Goal: Task Accomplishment & Management: Manage account settings

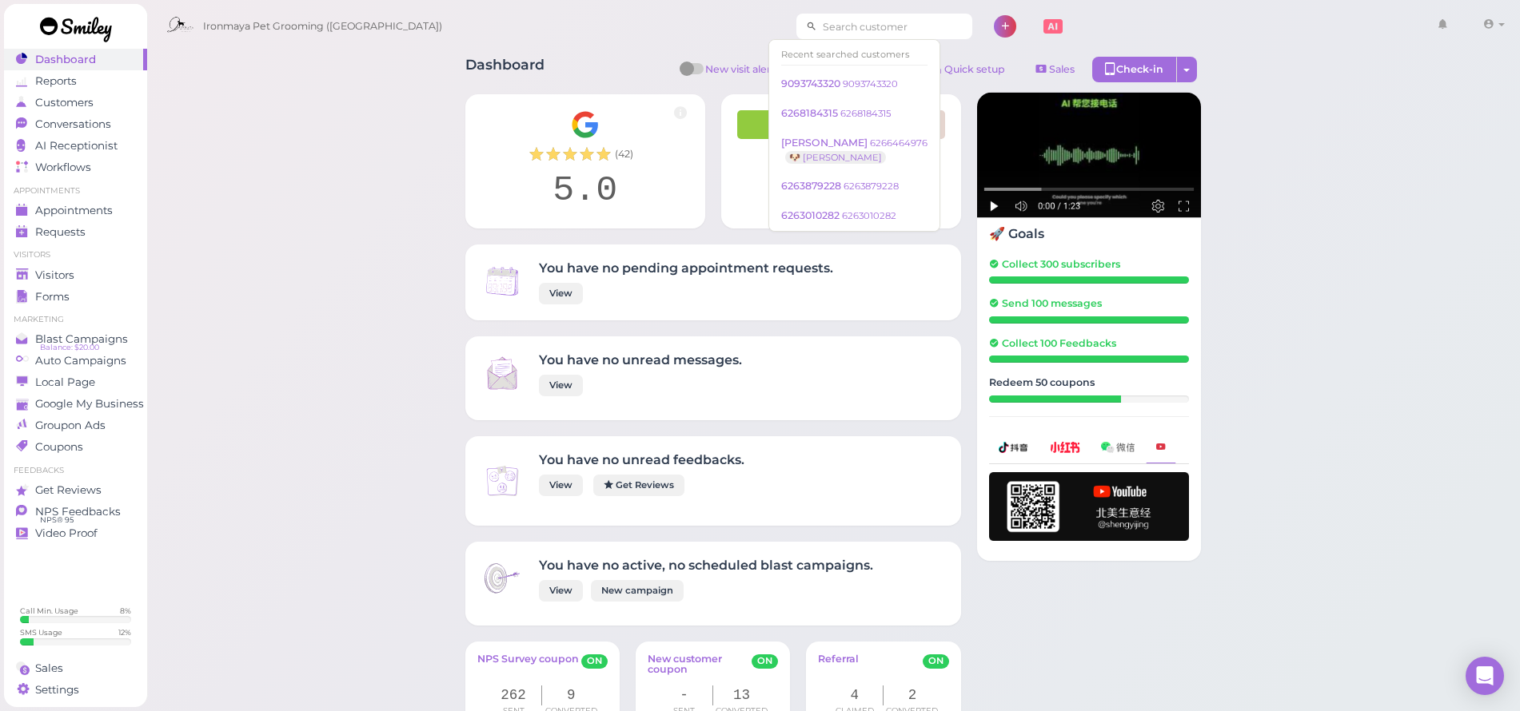
click at [817, 30] on input at bounding box center [894, 27] width 155 height 26
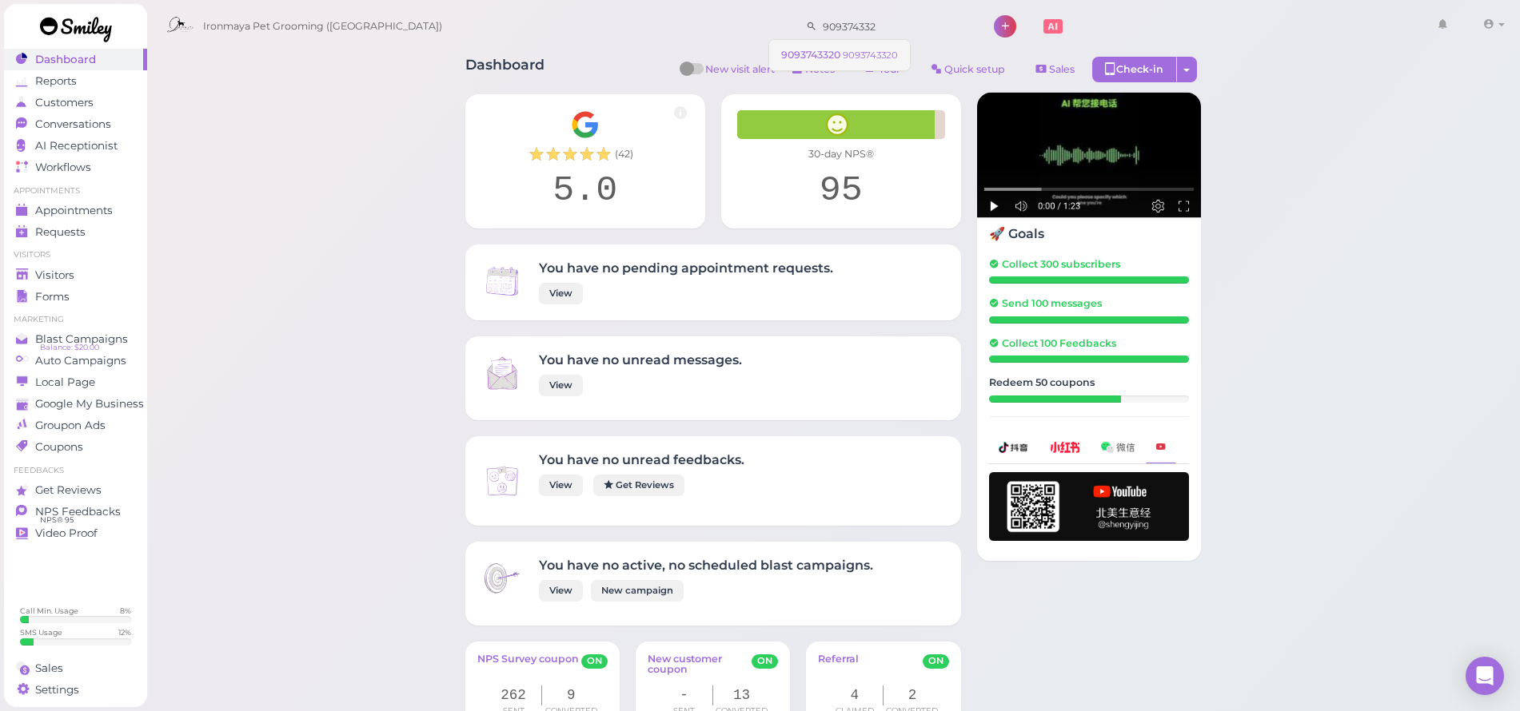
type input "909374332"
click at [834, 57] on span "9093743320" at bounding box center [812, 55] width 62 height 12
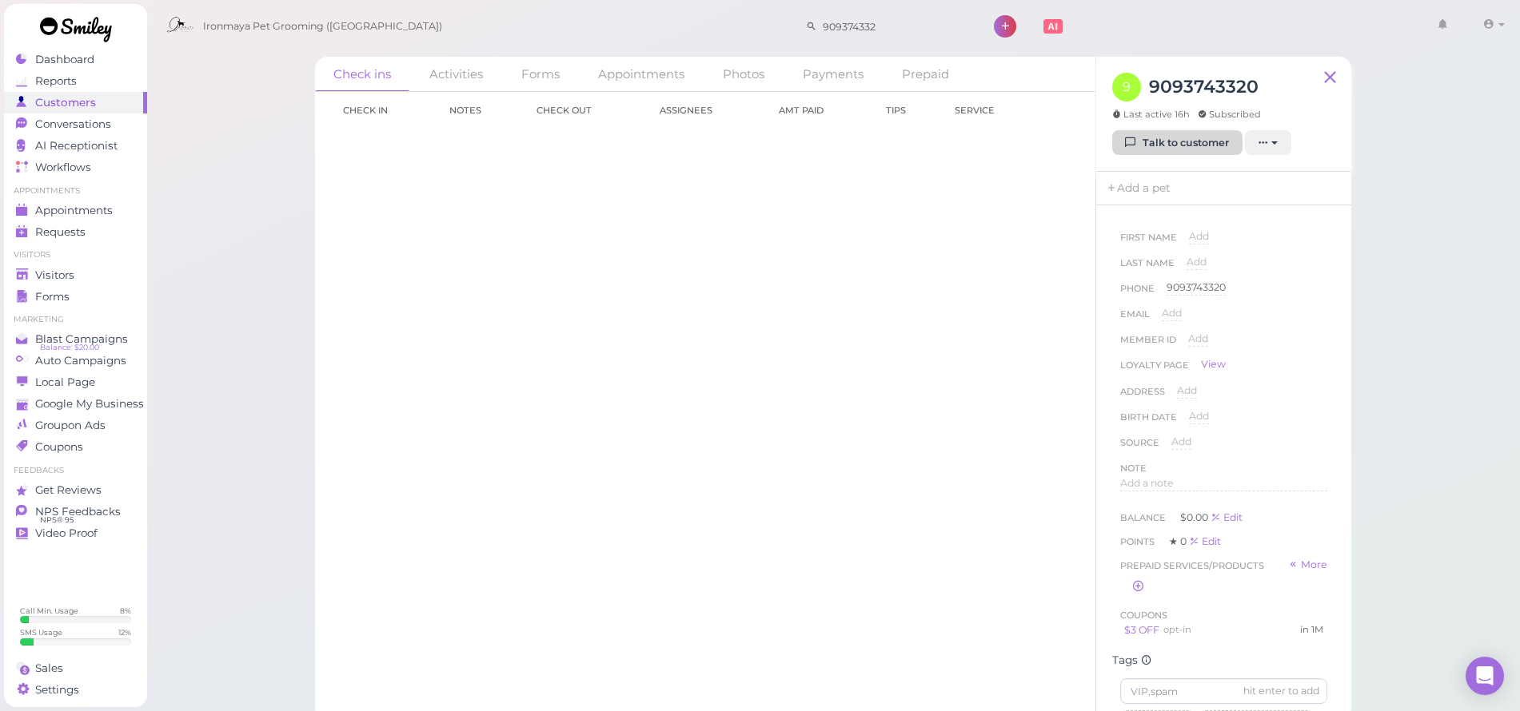
click at [1173, 137] on link "Talk to customer" at bounding box center [1177, 143] width 130 height 26
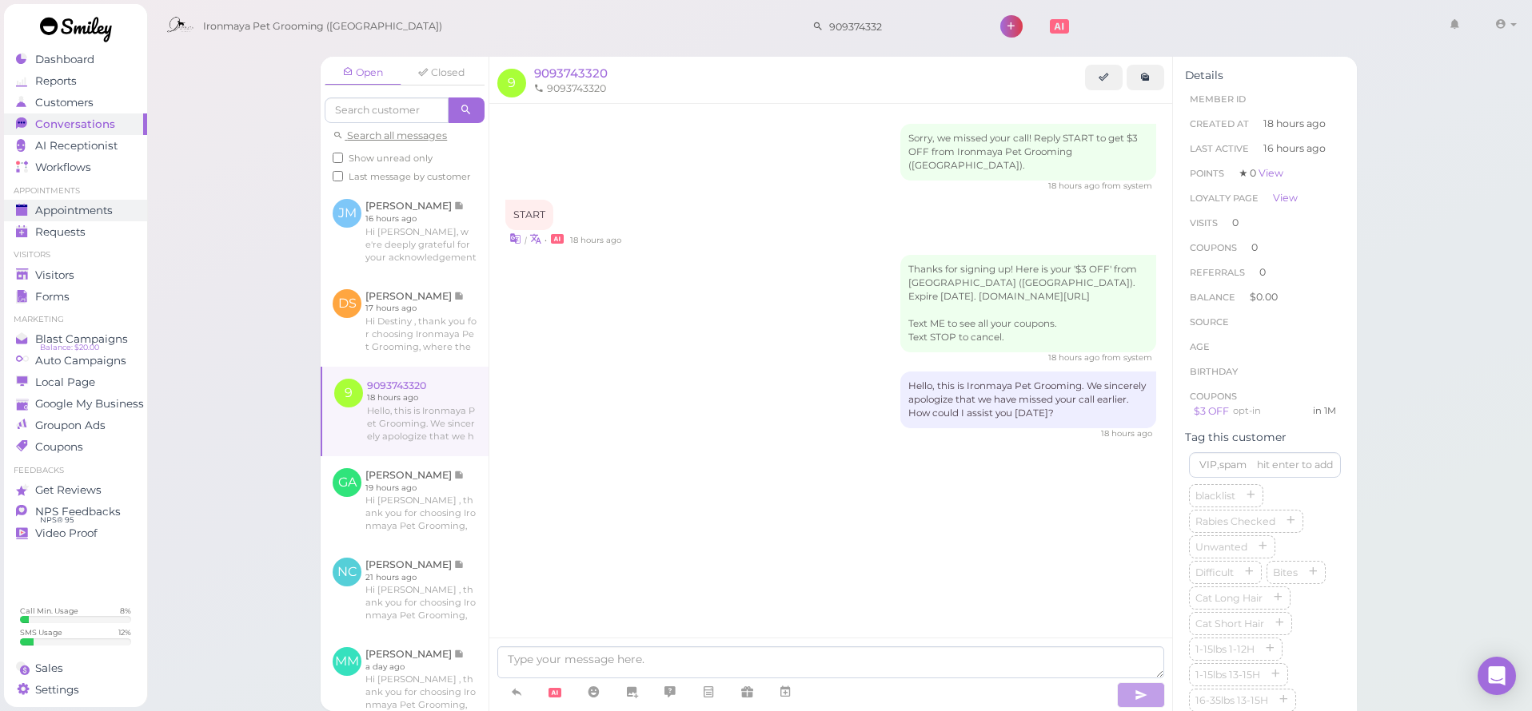
click at [114, 202] on link "Appointments" at bounding box center [75, 211] width 143 height 22
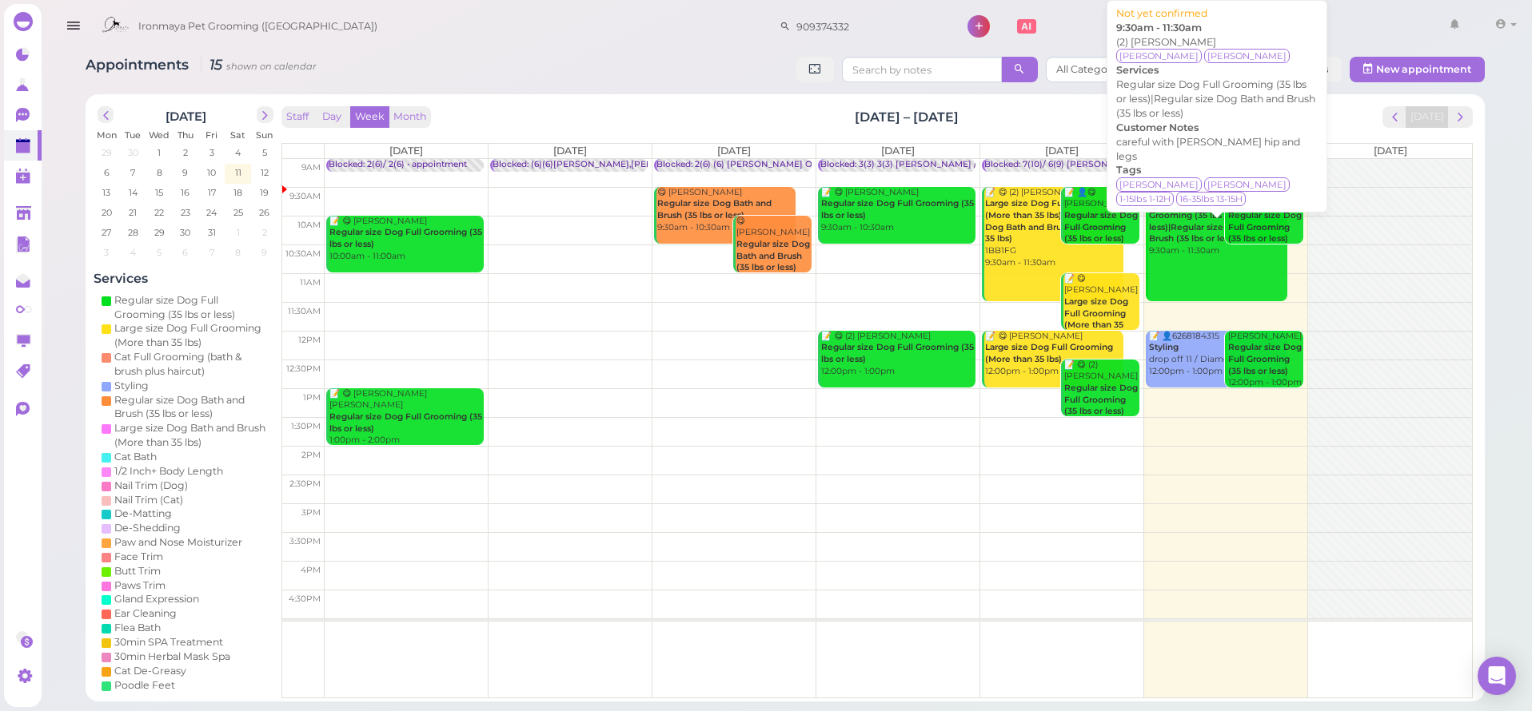
click at [1182, 209] on b "Regular size Dog Full Grooming (35 lbs or less)|Regular size Dog Bath and Brush…" at bounding box center [1217, 221] width 136 height 46
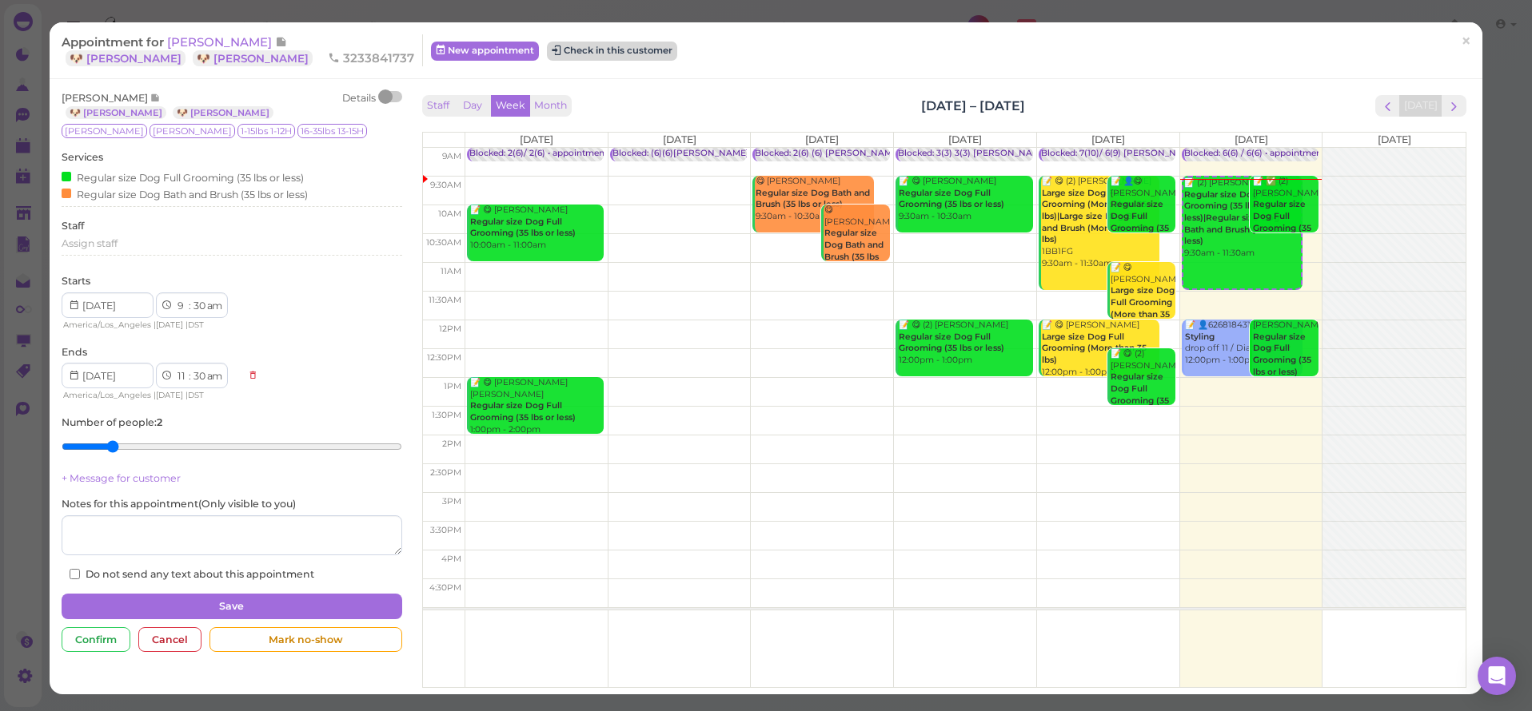
click at [547, 53] on button "Check in this customer" at bounding box center [612, 51] width 130 height 19
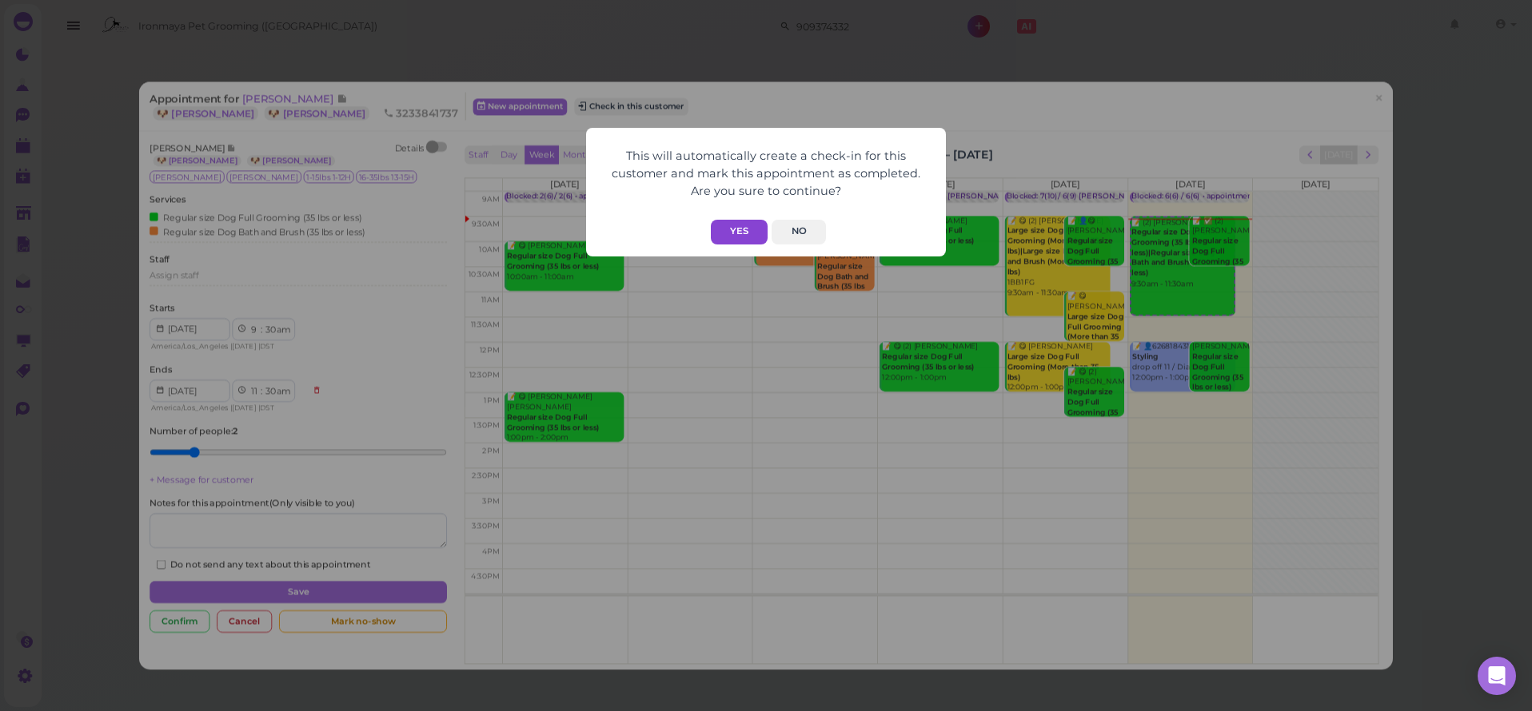
click at [746, 225] on button "Yes" at bounding box center [739, 232] width 57 height 25
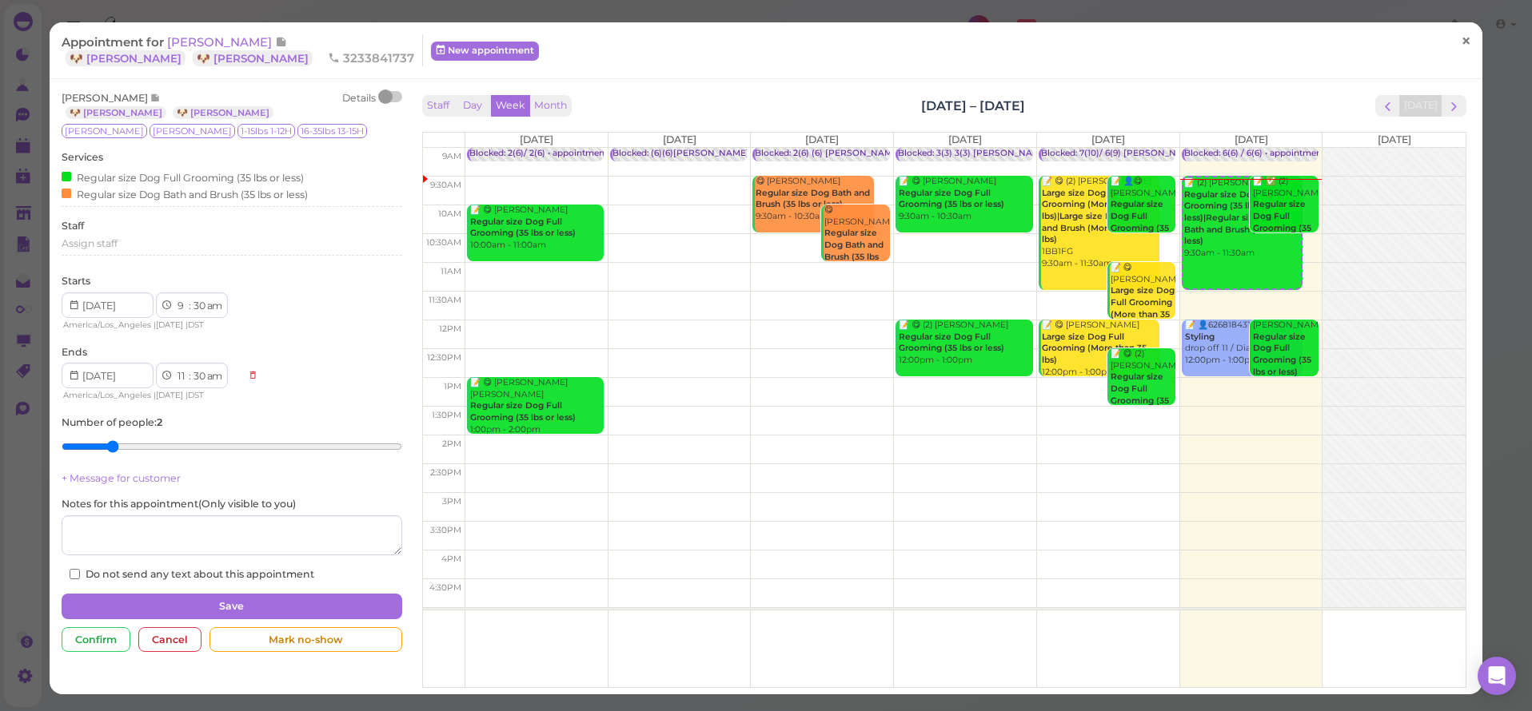
click at [1451, 42] on link "×" at bounding box center [1466, 42] width 30 height 38
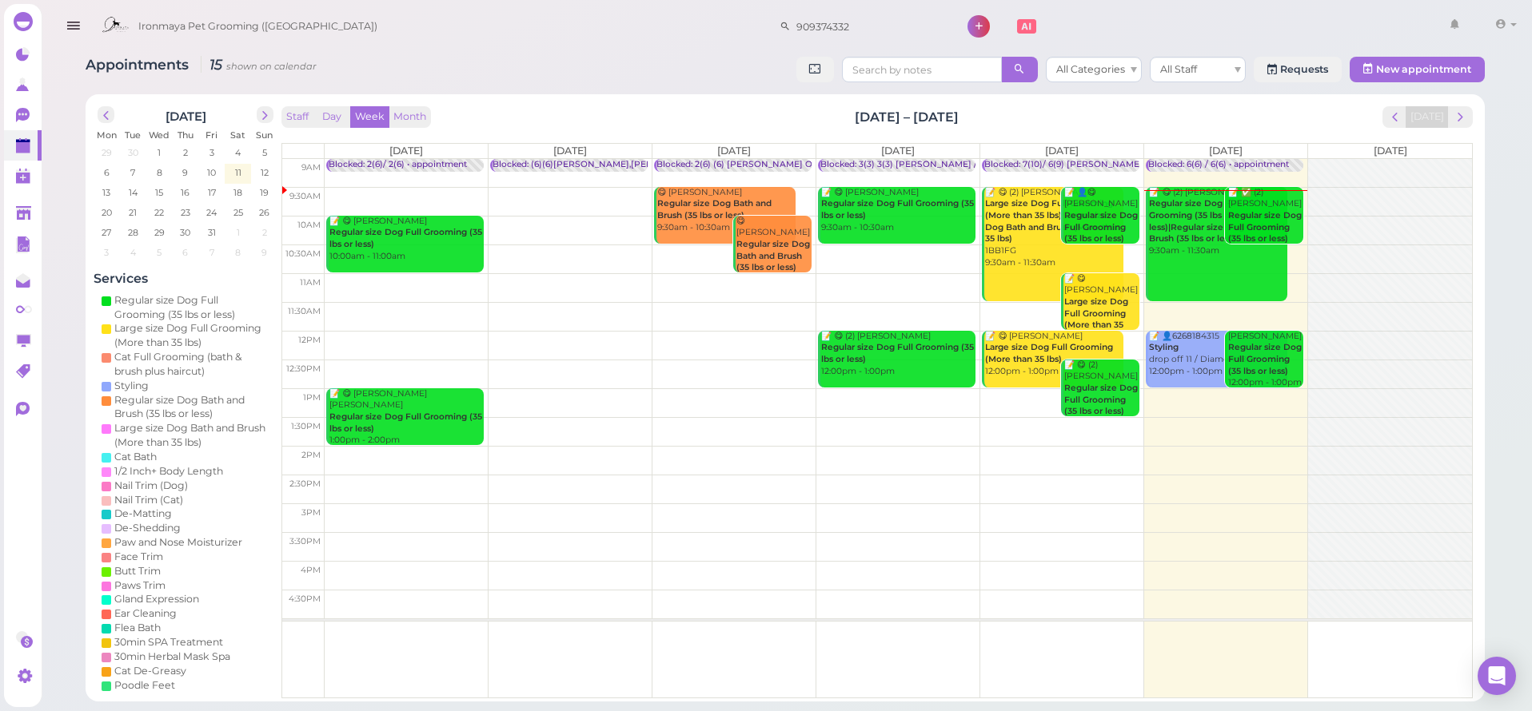
click at [1274, 202] on div "📝 ✅ (2) [PERSON_NAME] Regular size Dog Full Grooming (35 lbs or less) 9:30am - …" at bounding box center [1265, 222] width 76 height 70
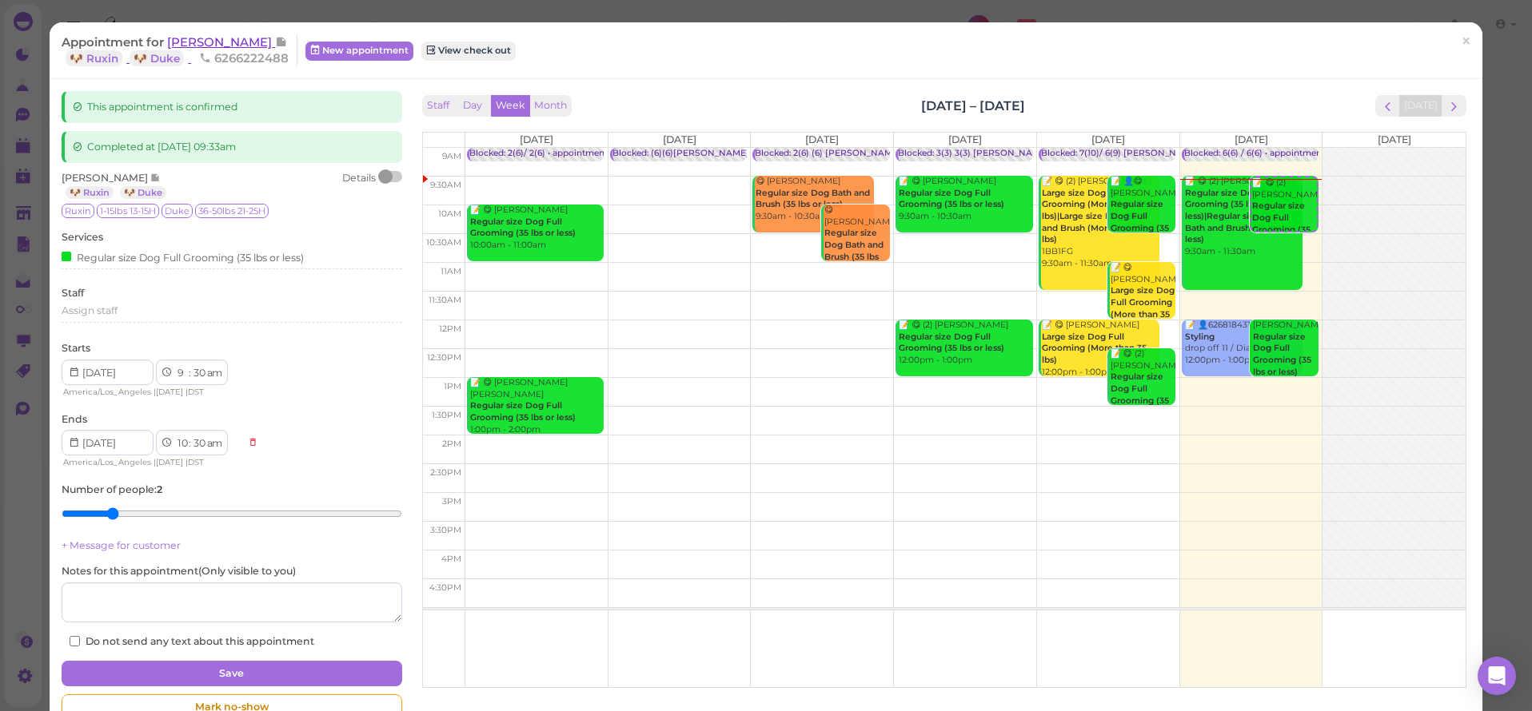
click at [185, 42] on span "[PERSON_NAME]" at bounding box center [221, 41] width 108 height 15
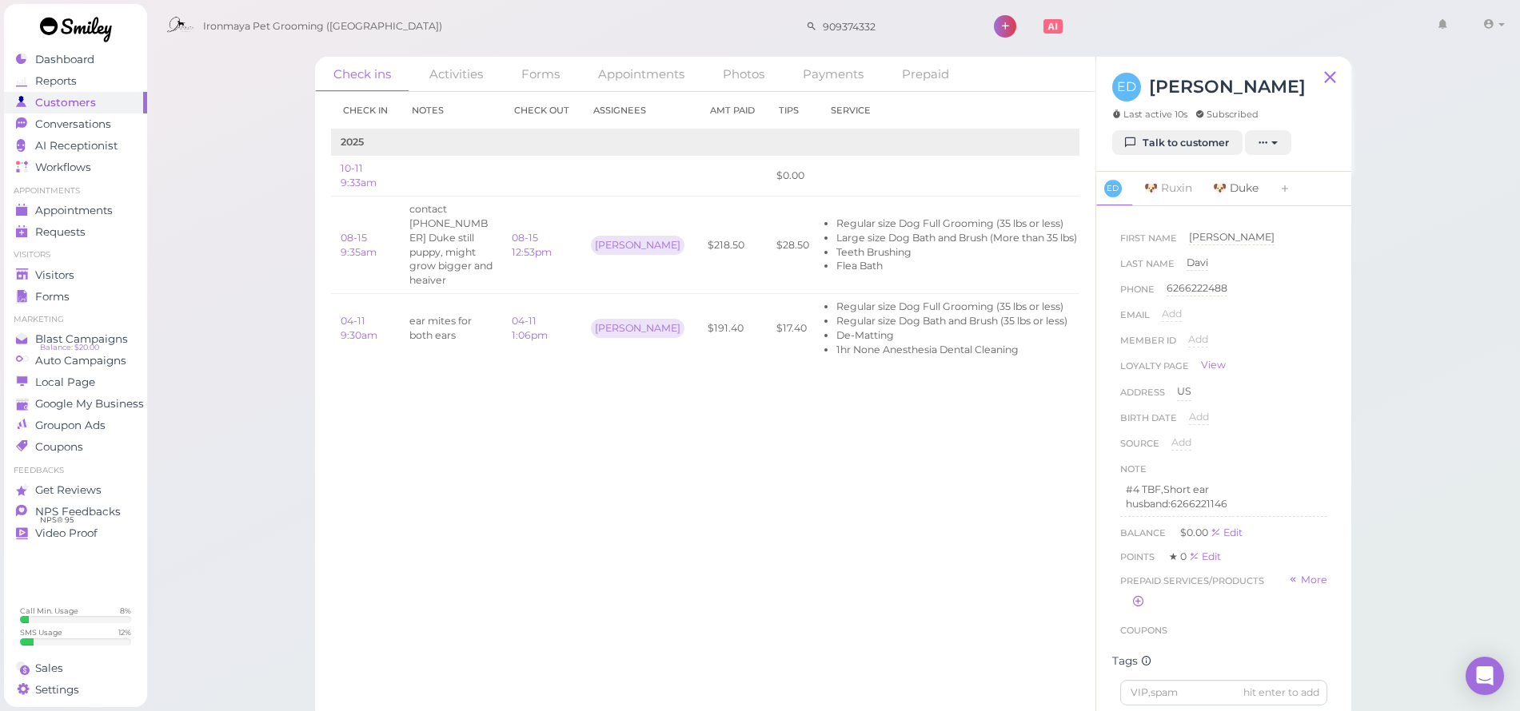
click at [1248, 191] on link "🐶 Duke" at bounding box center [1235, 189] width 65 height 34
click at [1158, 462] on span "Add a note" at bounding box center [1147, 458] width 54 height 12
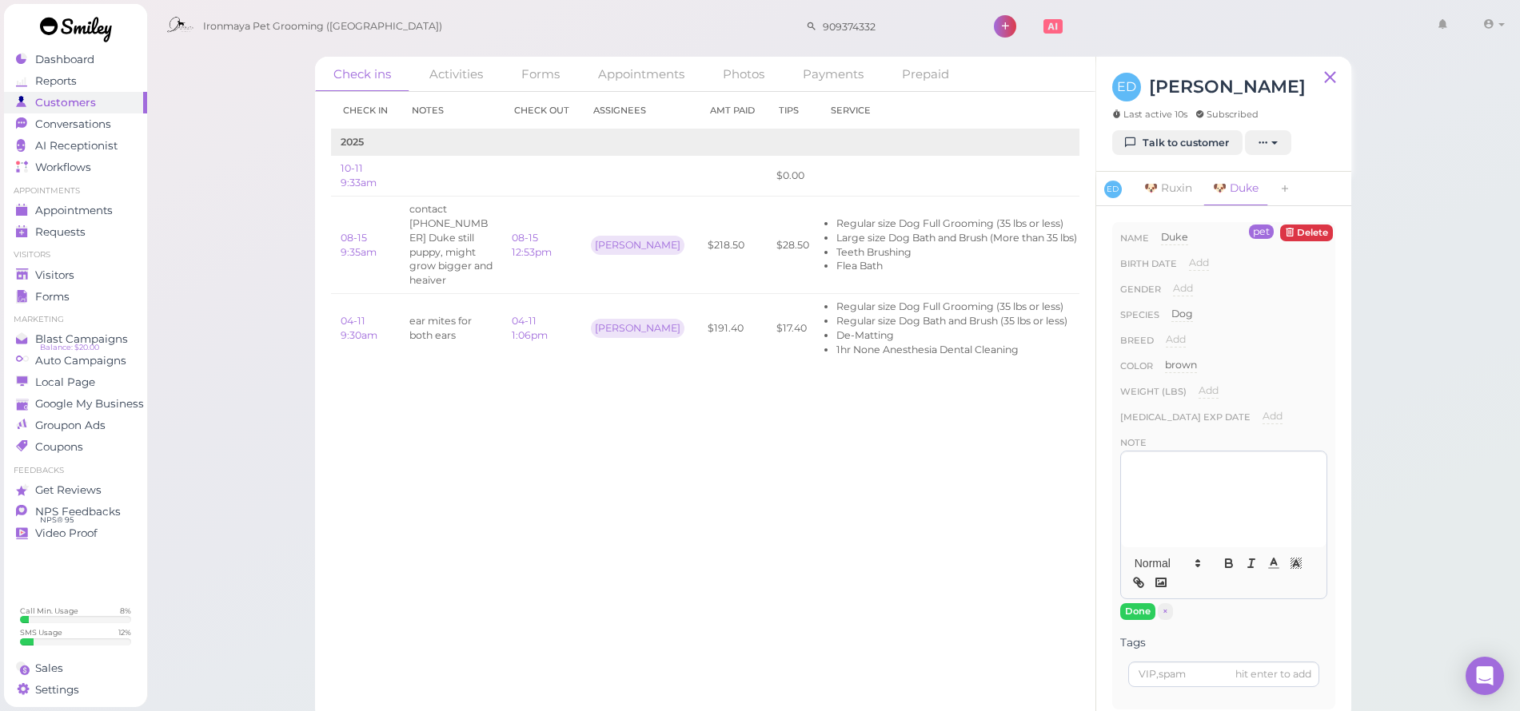
click at [1158, 464] on p at bounding box center [1224, 463] width 196 height 14
click at [1143, 604] on button "Done" at bounding box center [1137, 612] width 35 height 17
click at [1096, 173] on link "Edit" at bounding box center [1105, 175] width 19 height 12
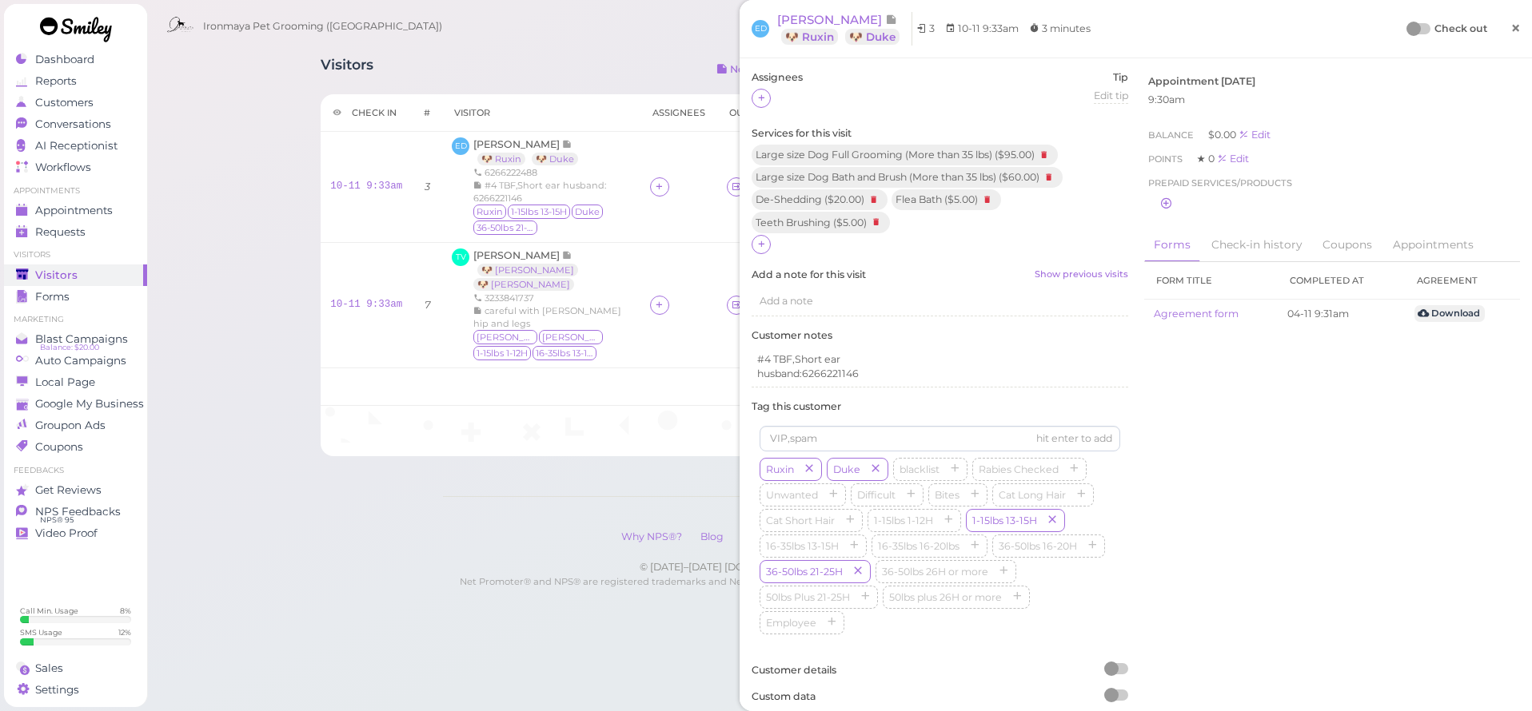
click at [1510, 28] on span "×" at bounding box center [1515, 28] width 10 height 22
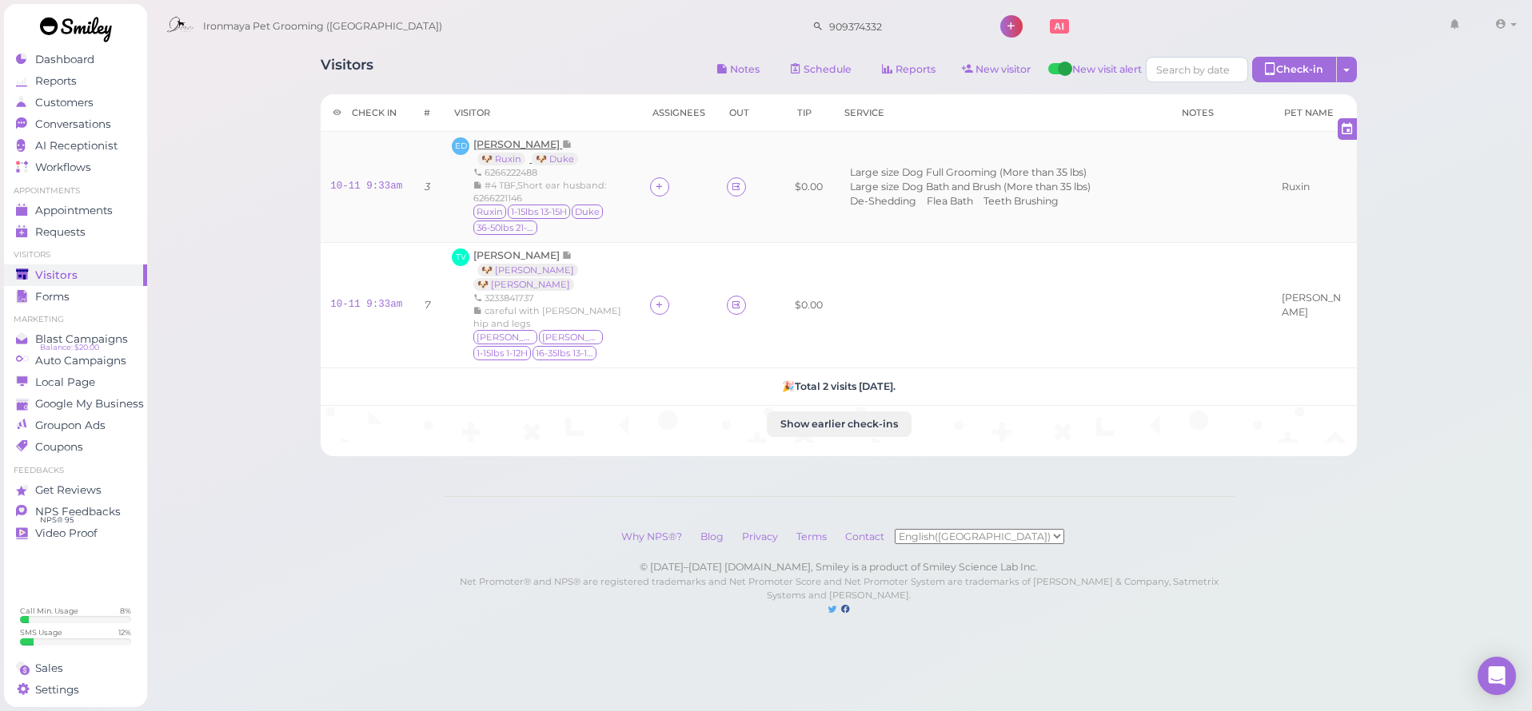
click at [543, 142] on span "[PERSON_NAME]" at bounding box center [517, 144] width 89 height 12
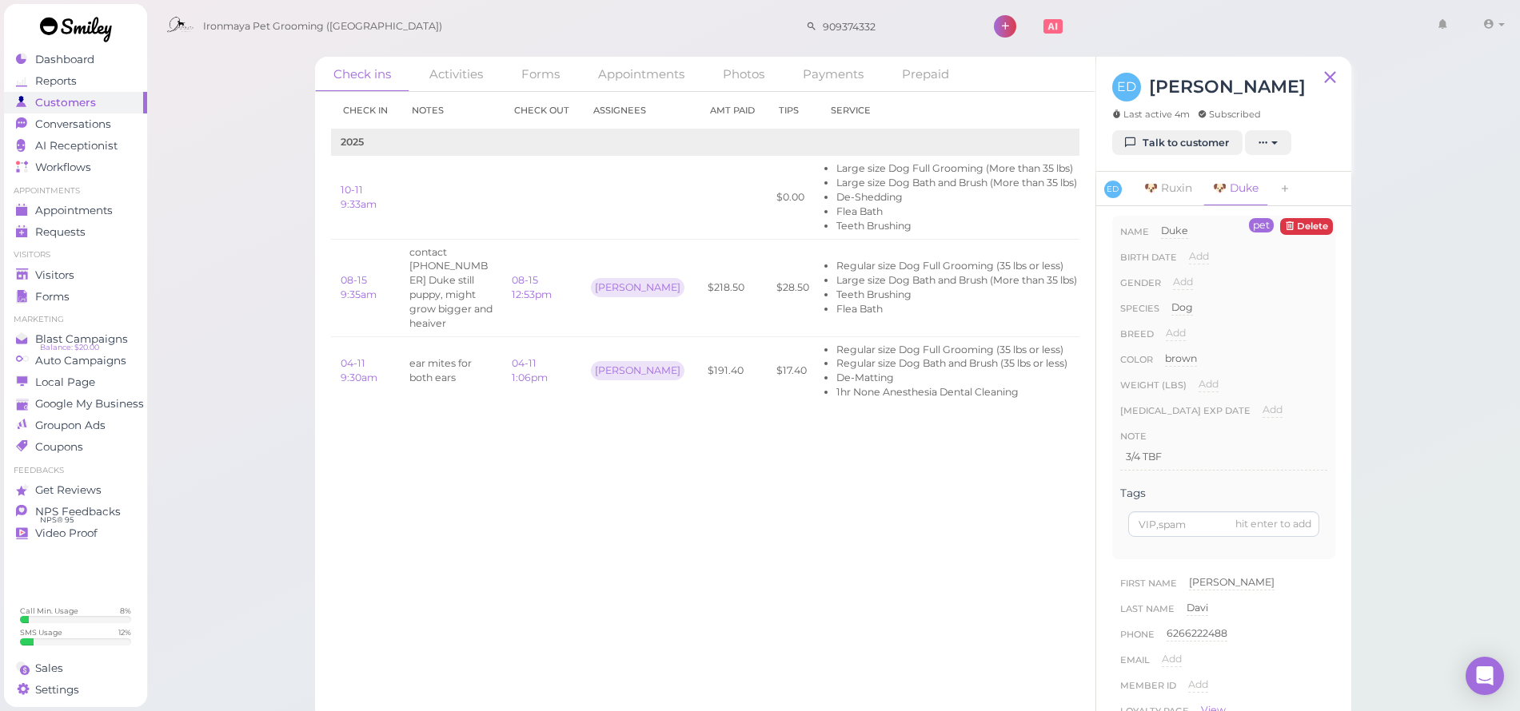
scroll to position [10, 0]
click at [1166, 194] on link "🐶 Ruxin" at bounding box center [1167, 189] width 67 height 34
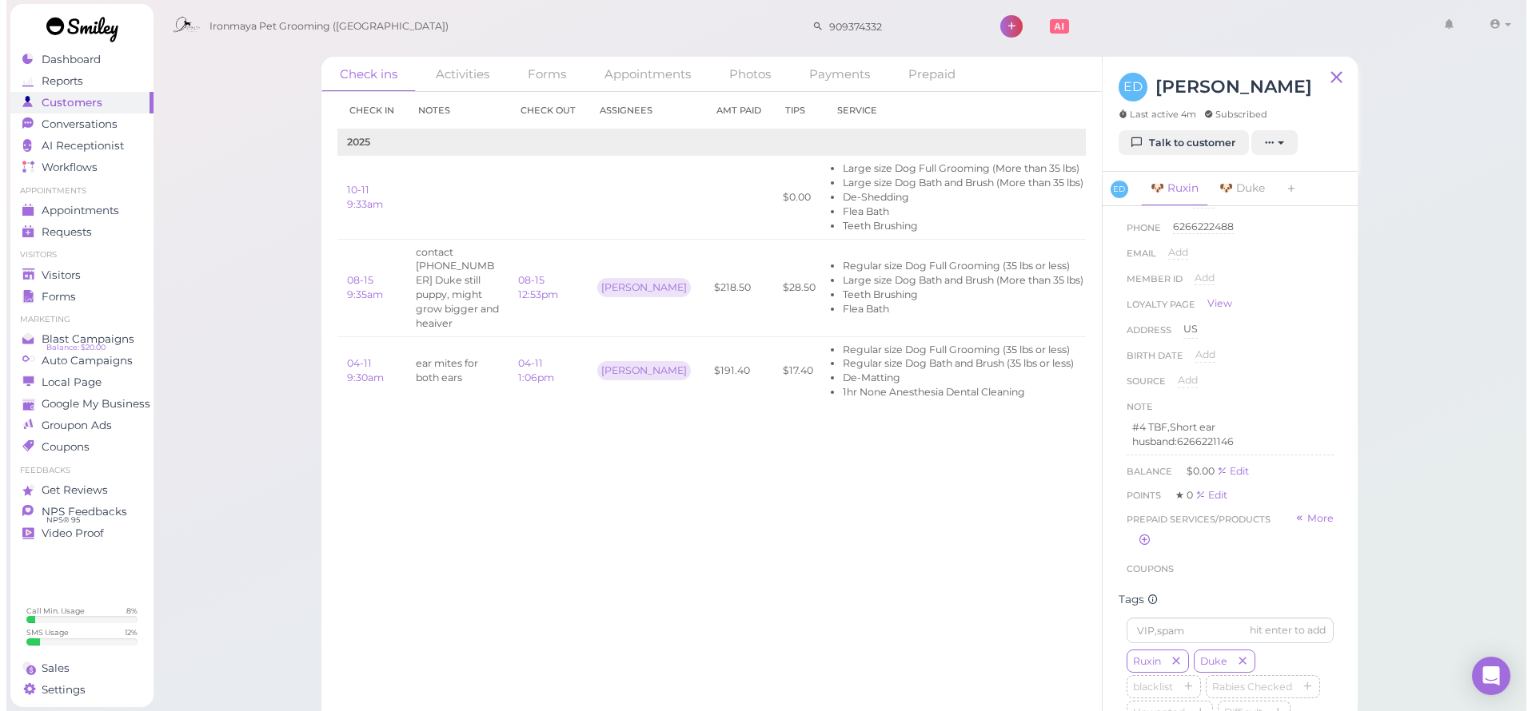
scroll to position [891, 0]
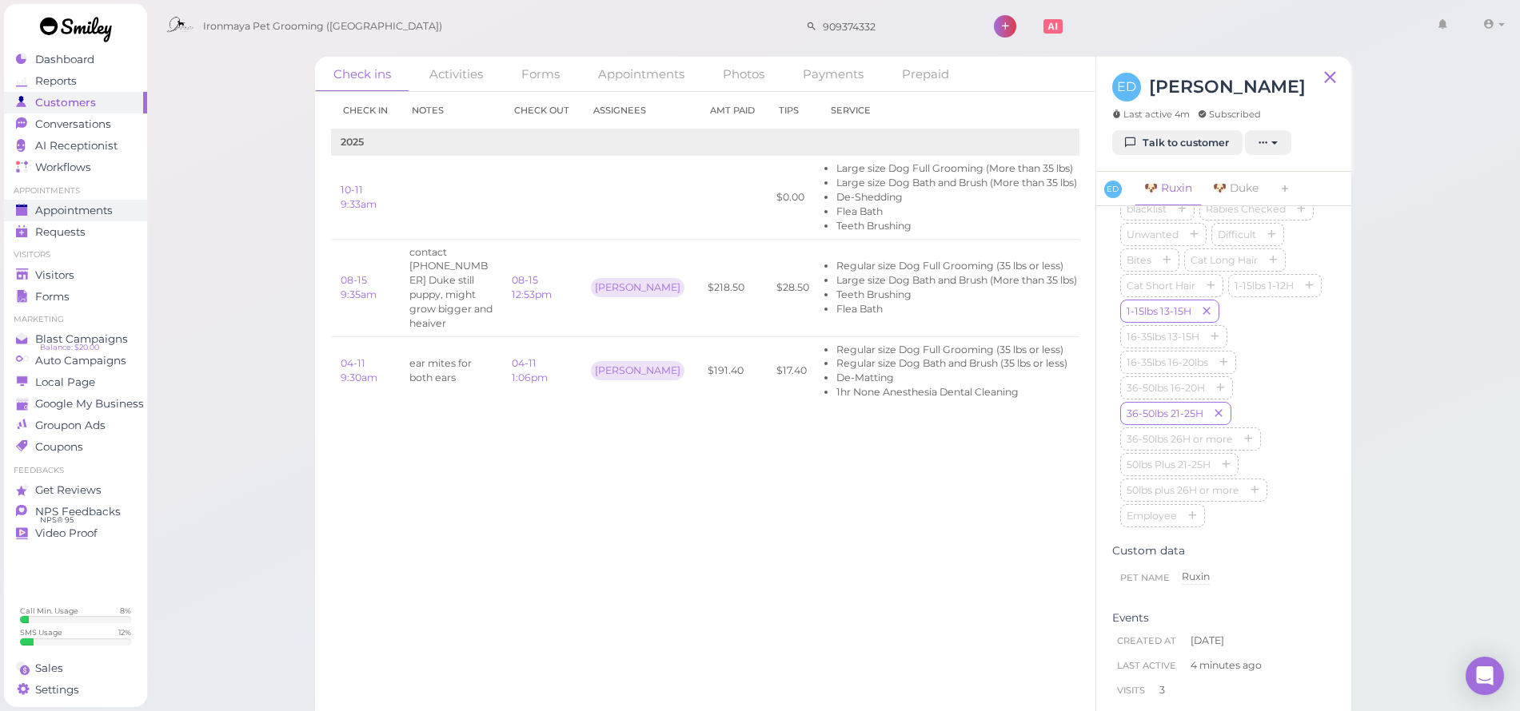
click at [97, 209] on span "Appointments" at bounding box center [74, 211] width 78 height 14
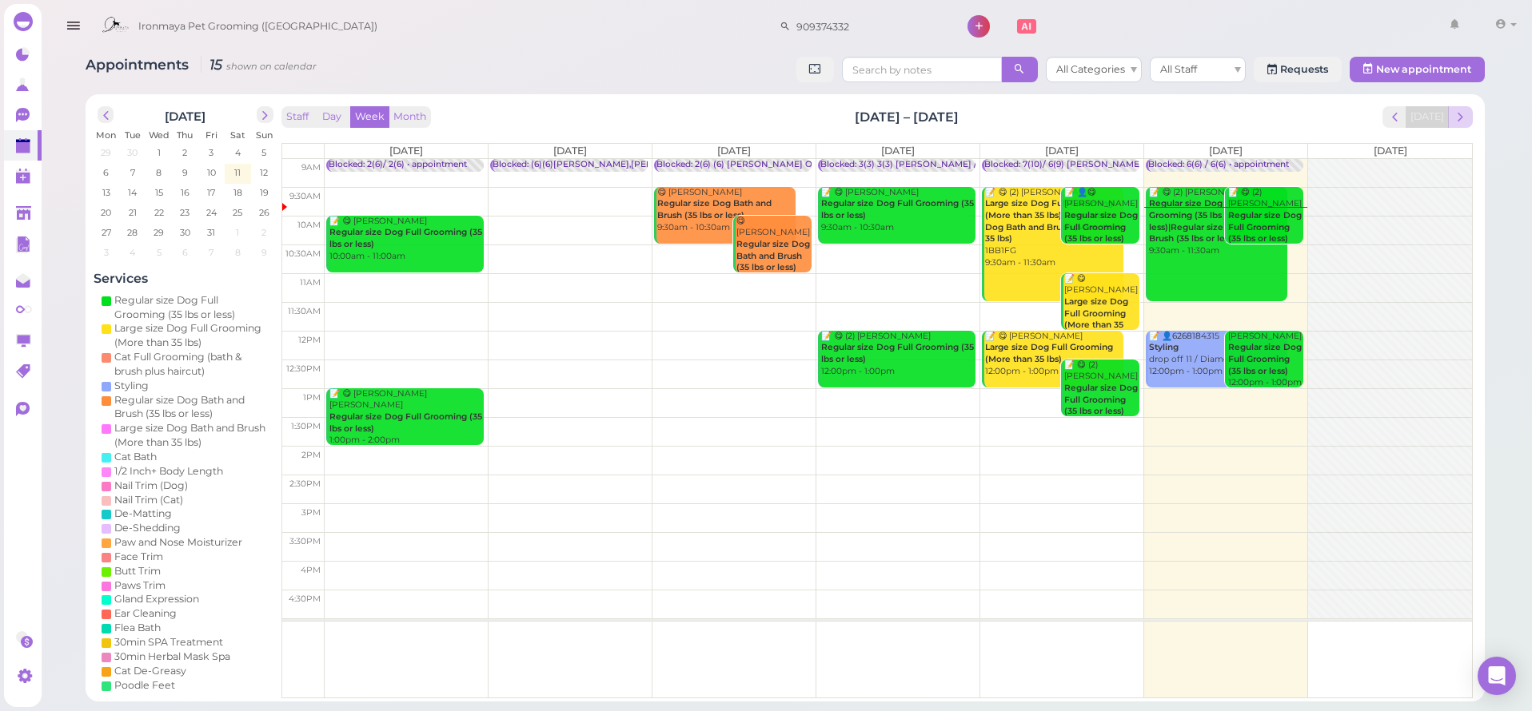
click at [1462, 122] on span "next" at bounding box center [1460, 117] width 15 height 15
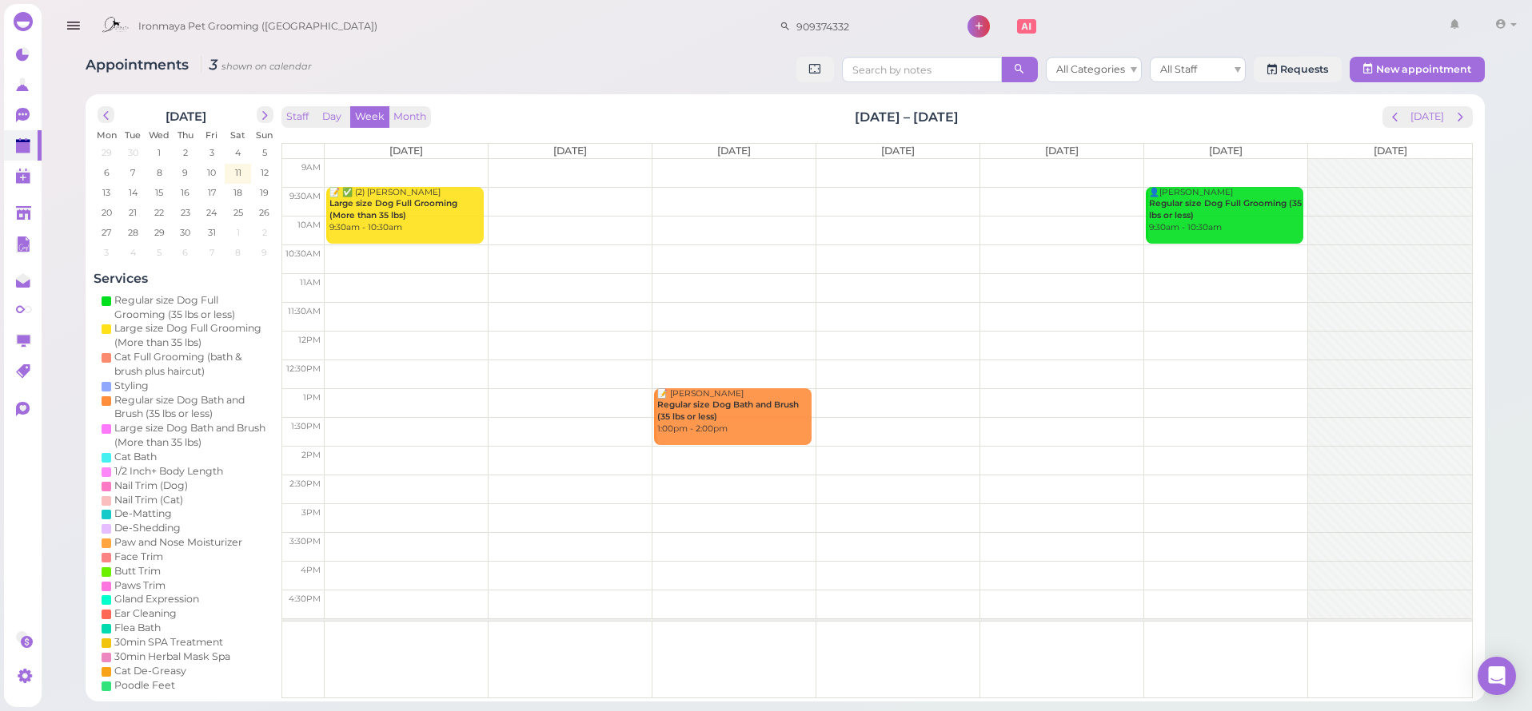
click at [847, 274] on td at bounding box center [898, 287] width 1147 height 29
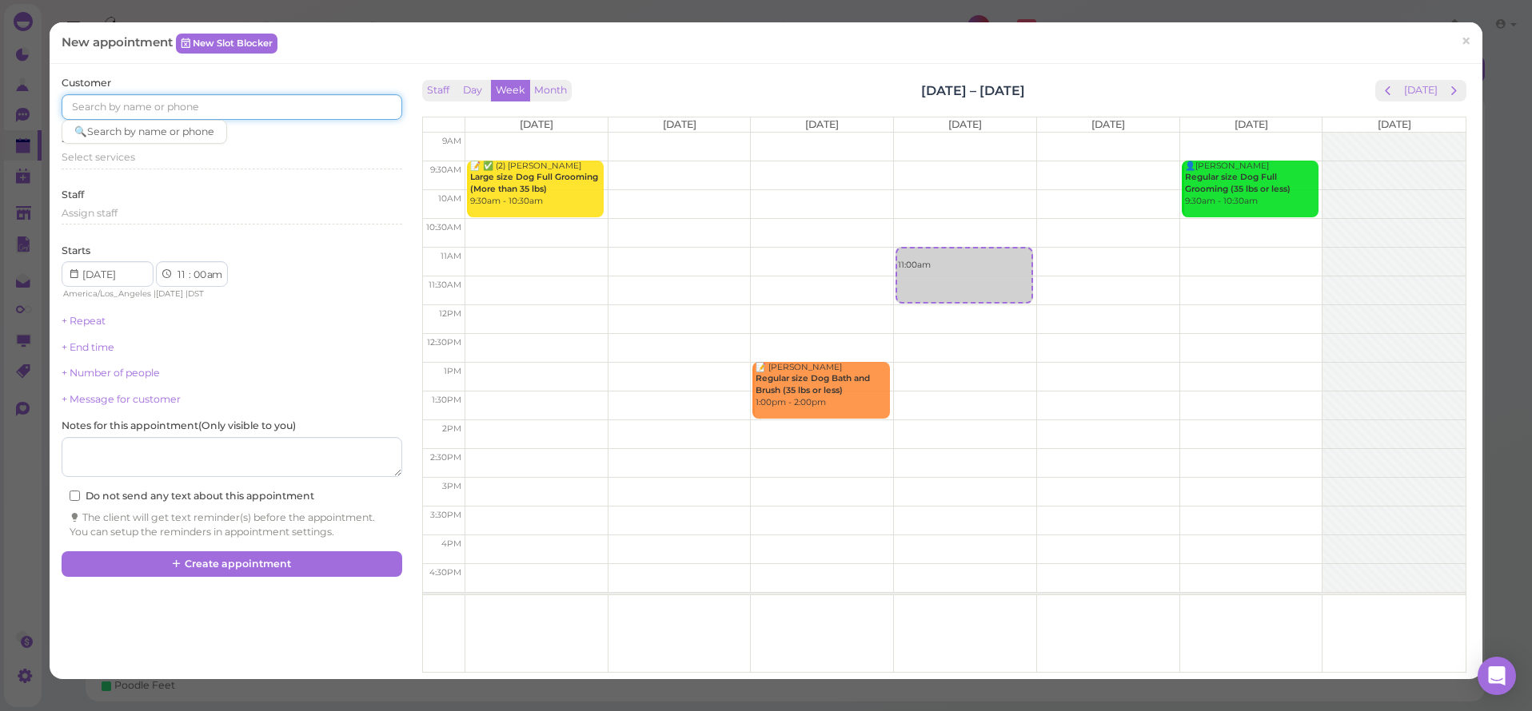
click at [180, 105] on input at bounding box center [232, 107] width 340 height 26
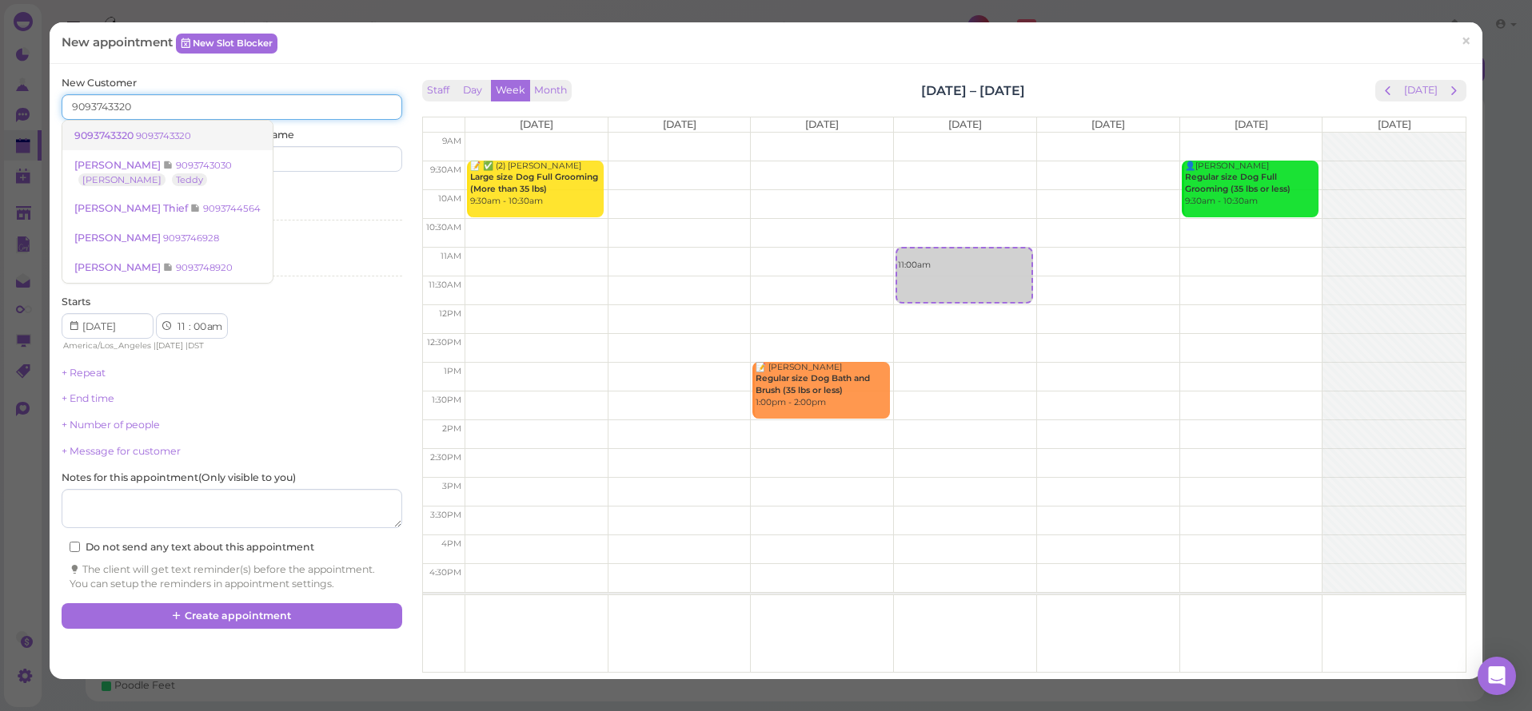
type input "9093743320"
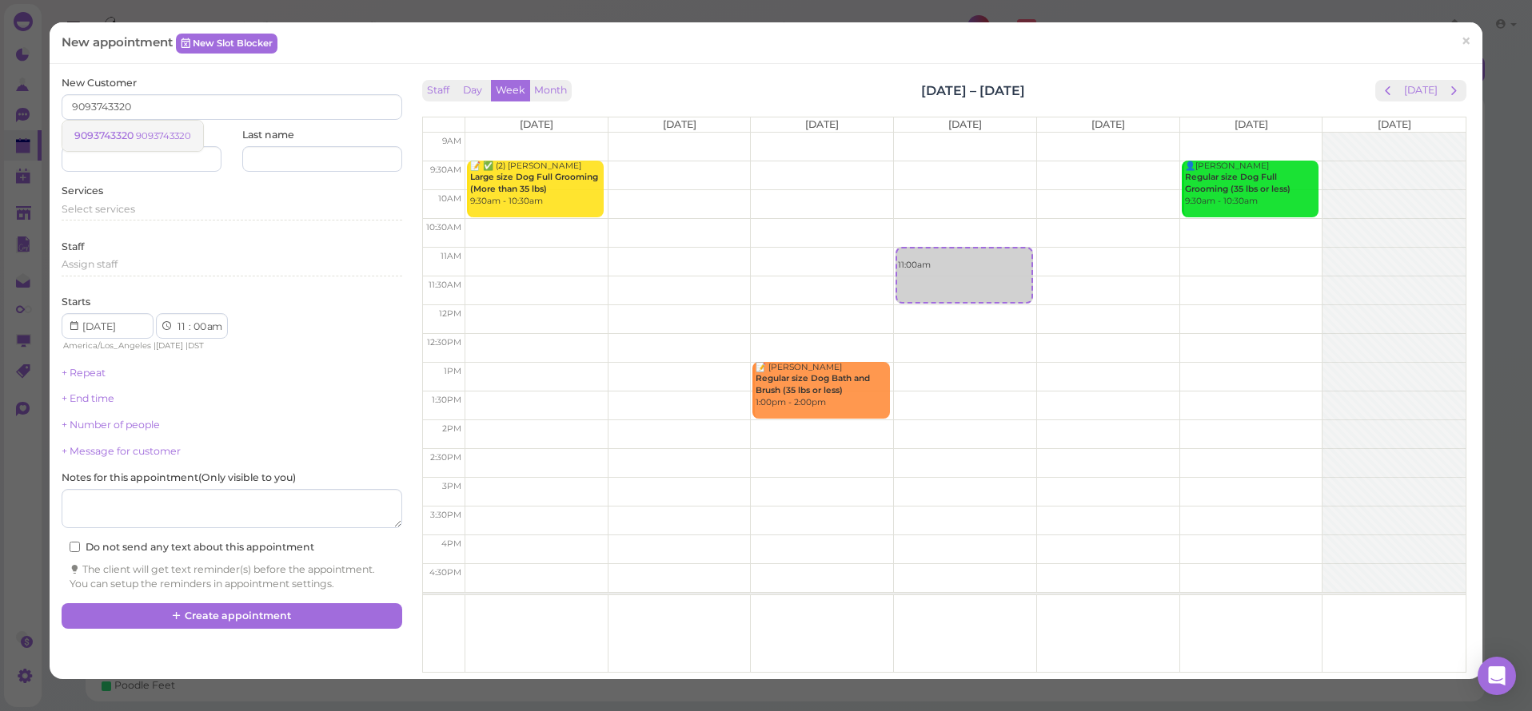
click at [157, 132] on small "9093743320" at bounding box center [163, 135] width 55 height 11
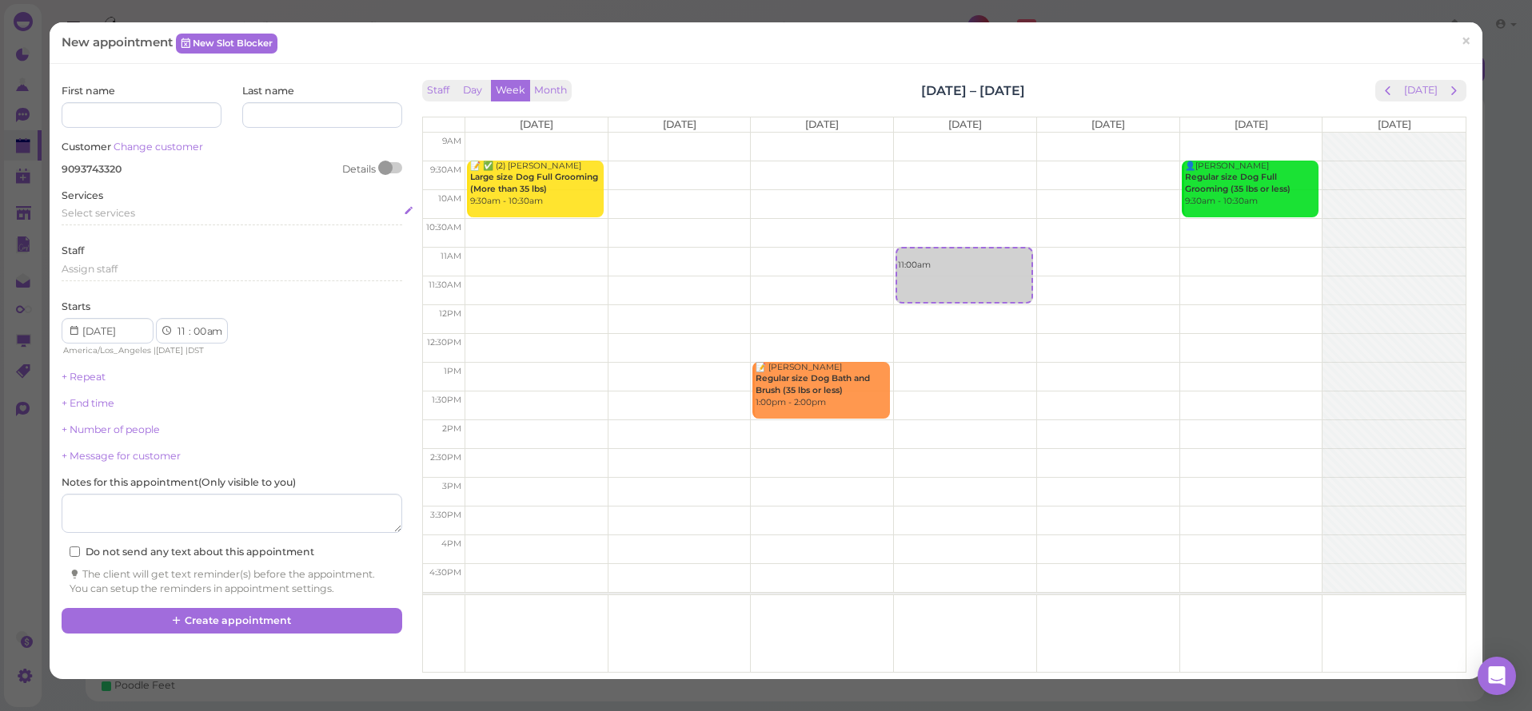
click at [115, 213] on span "Select services" at bounding box center [99, 213] width 74 height 12
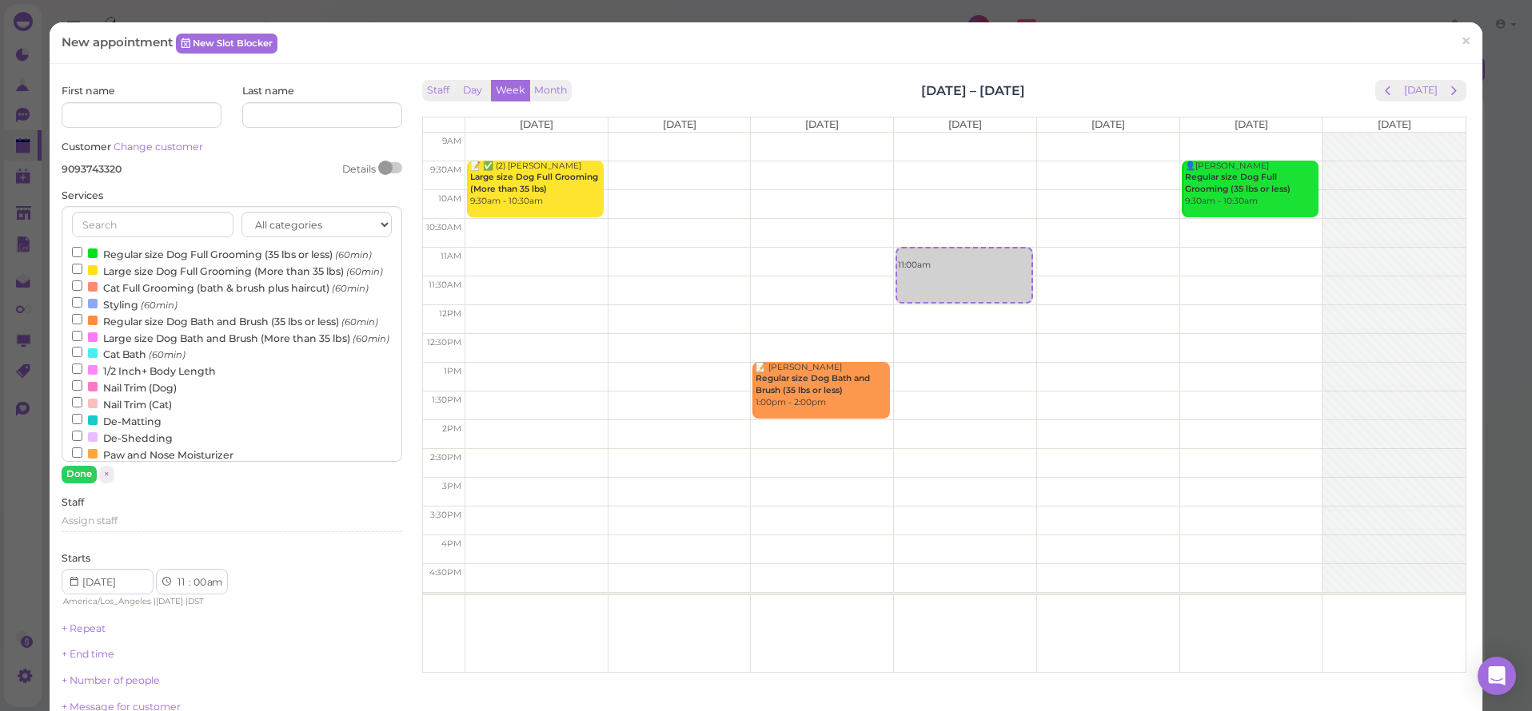
click at [94, 249] on div at bounding box center [93, 254] width 10 height 10
click at [82, 249] on input "Regular size Dog Full Grooming (35 lbs or less) (60min)" at bounding box center [77, 252] width 10 height 10
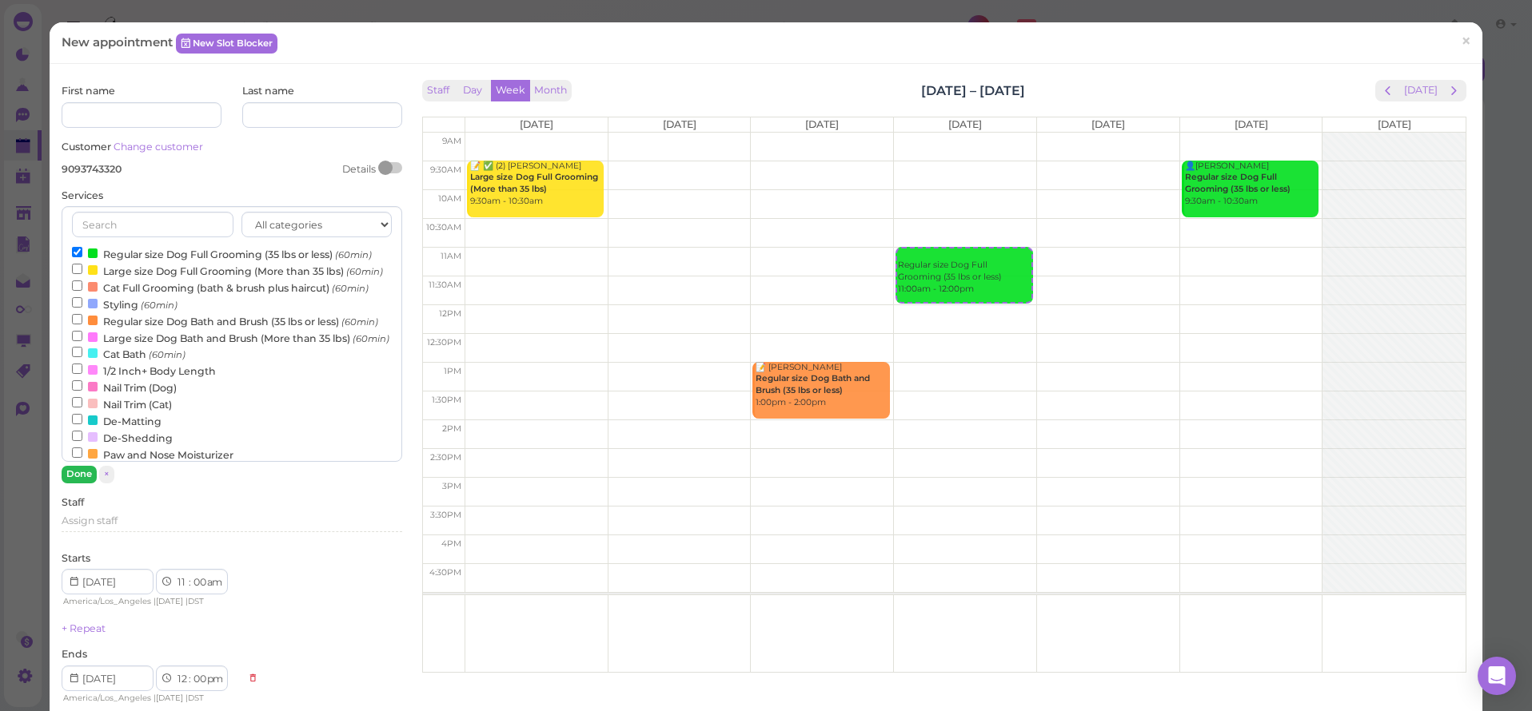
click at [87, 477] on button "Done" at bounding box center [79, 474] width 35 height 17
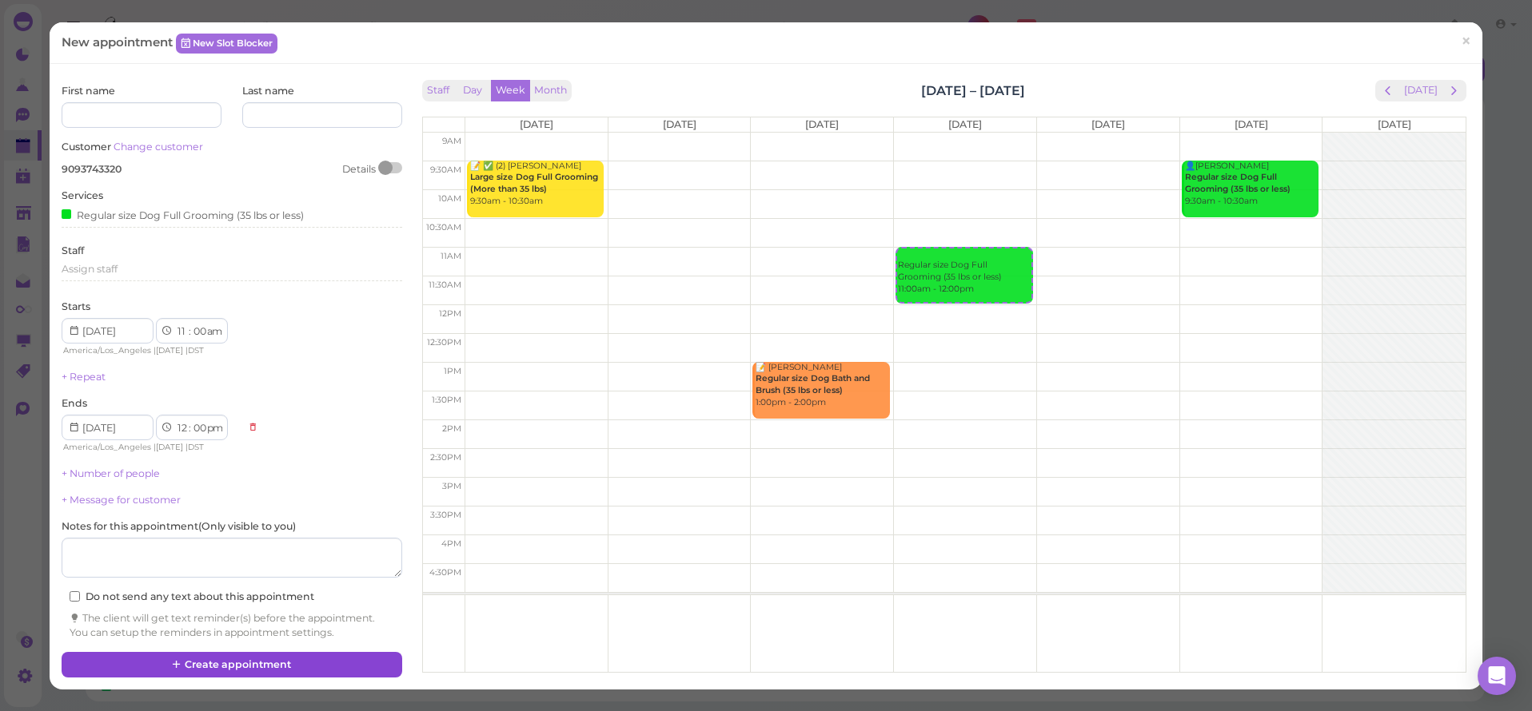
click at [231, 654] on button "Create appointment" at bounding box center [232, 665] width 340 height 26
